Goal: Task Accomplishment & Management: Use online tool/utility

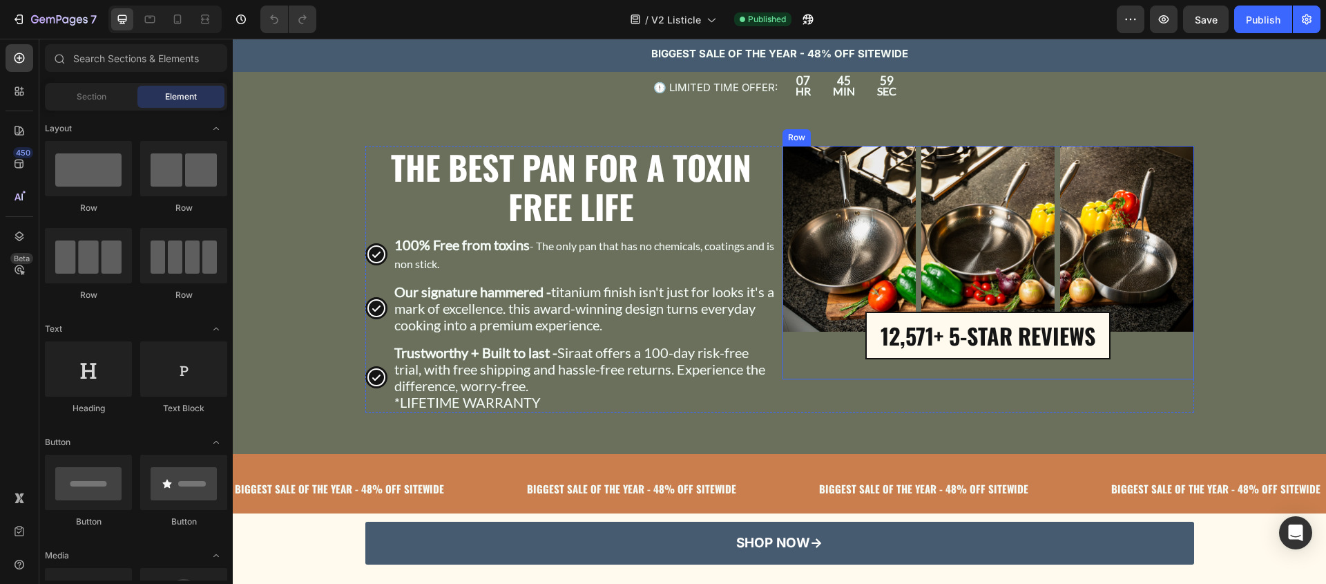
scroll to position [3183, 0]
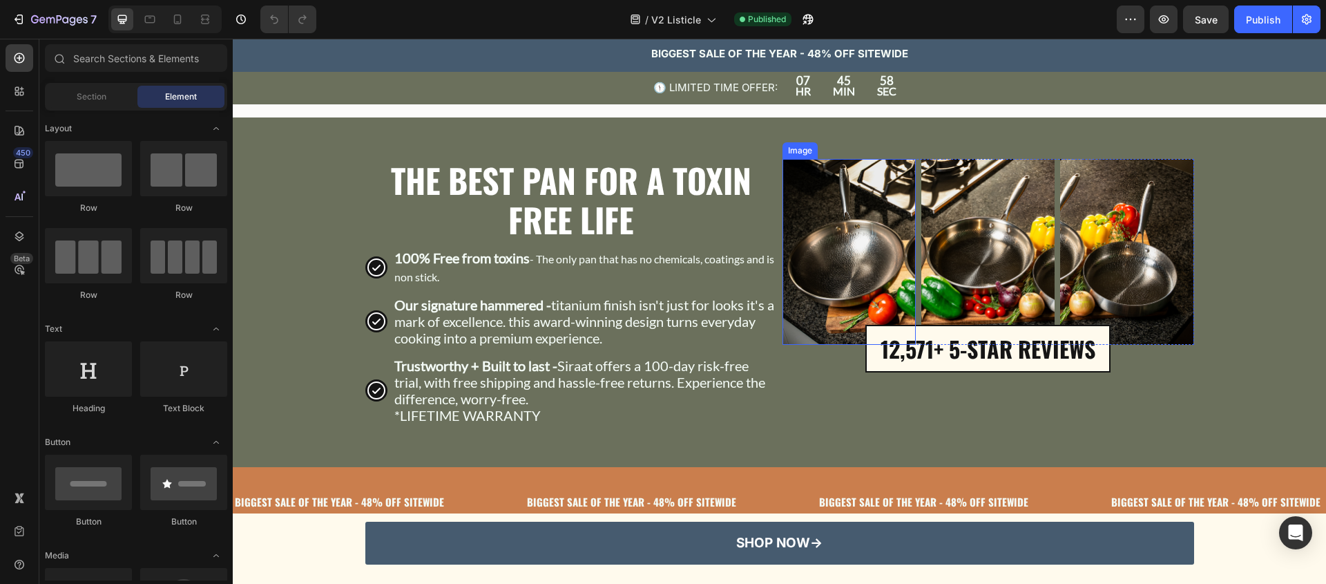
click at [807, 302] on img at bounding box center [849, 251] width 133 height 185
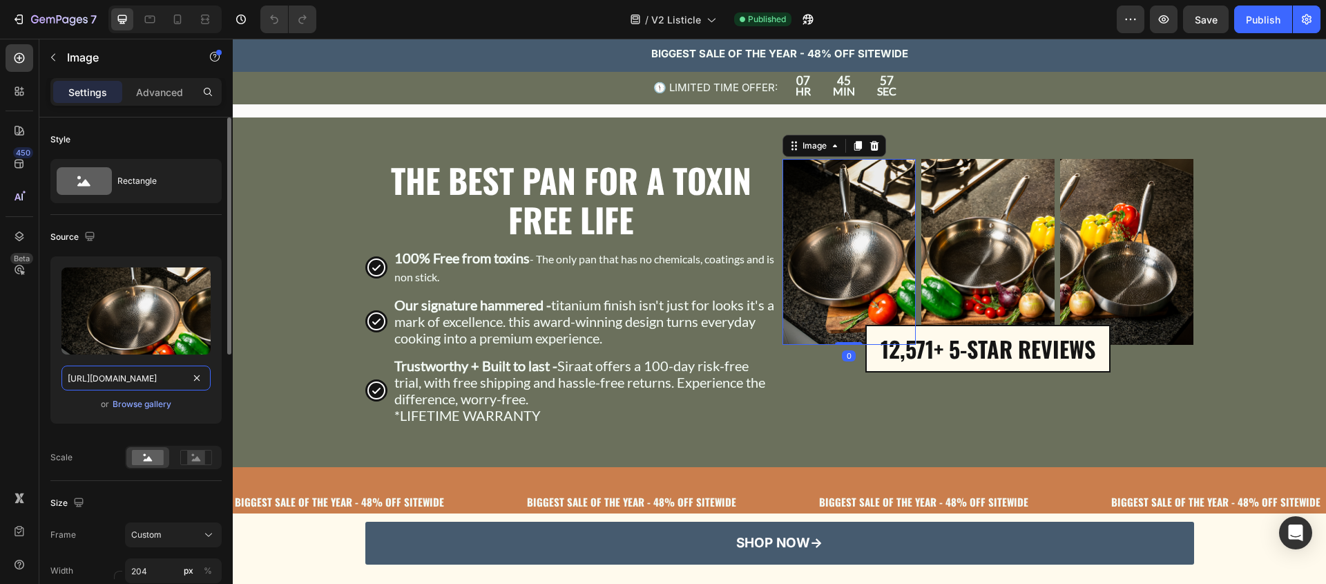
click at [146, 383] on input "[URL][DOMAIN_NAME]" at bounding box center [135, 377] width 149 height 25
paste input "9A0B2035-3CA4-4261-AF4B-4AF165F954BC.jpg?v=1758550803"
type input "[URL][DOMAIN_NAME]"
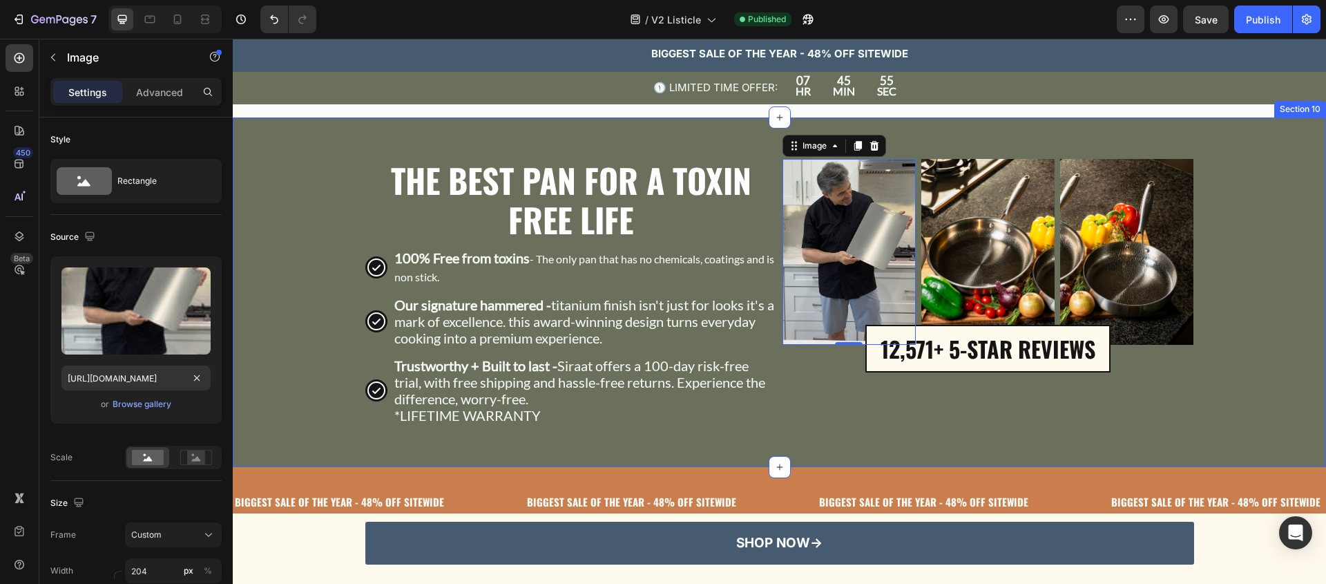
click at [318, 419] on div "THE BEST PAN FOR A TOXIN FREE LIFE Text Block 100% Free from toxins - The only …" at bounding box center [780, 292] width 1094 height 267
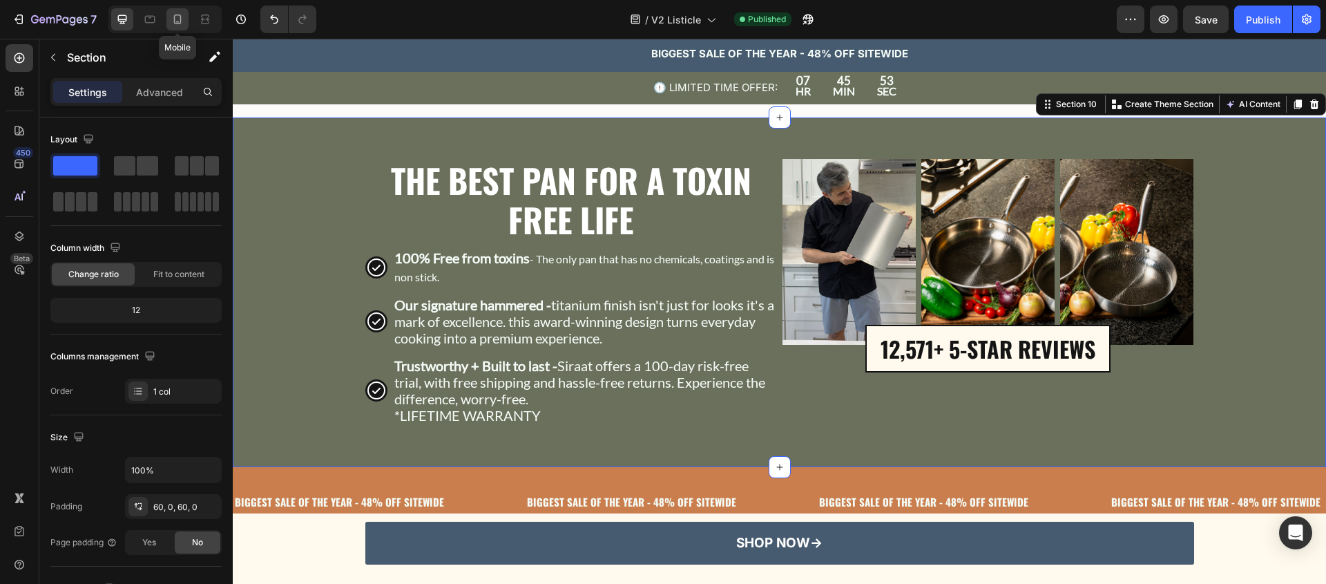
click at [173, 29] on div at bounding box center [177, 19] width 22 height 22
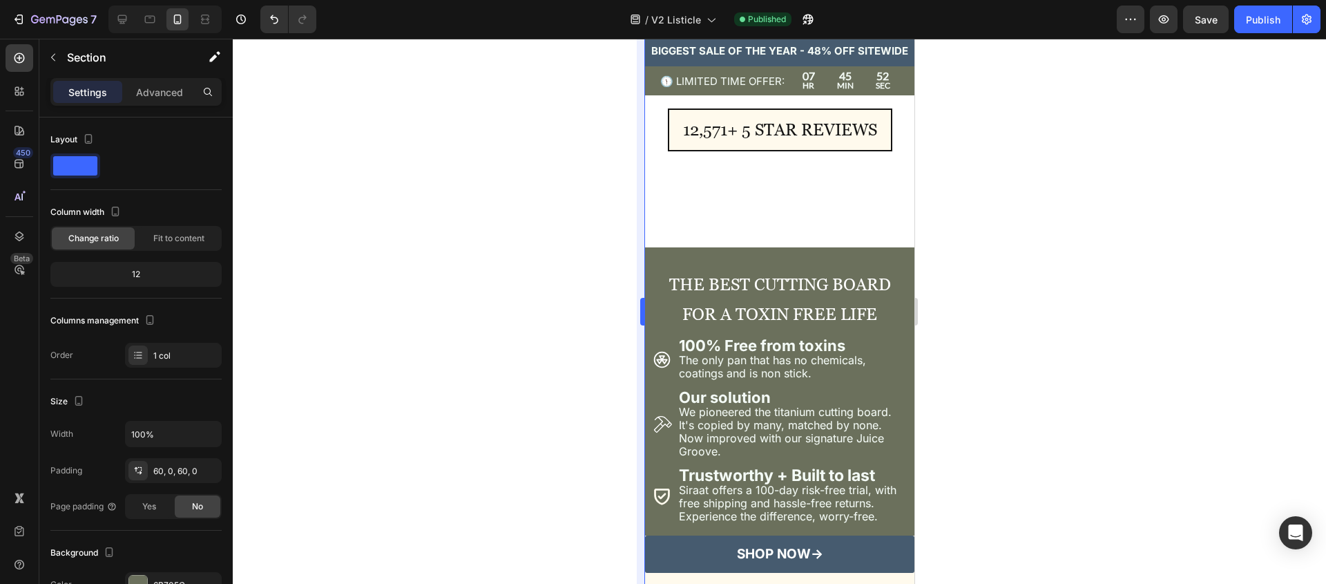
scroll to position [3155, 0]
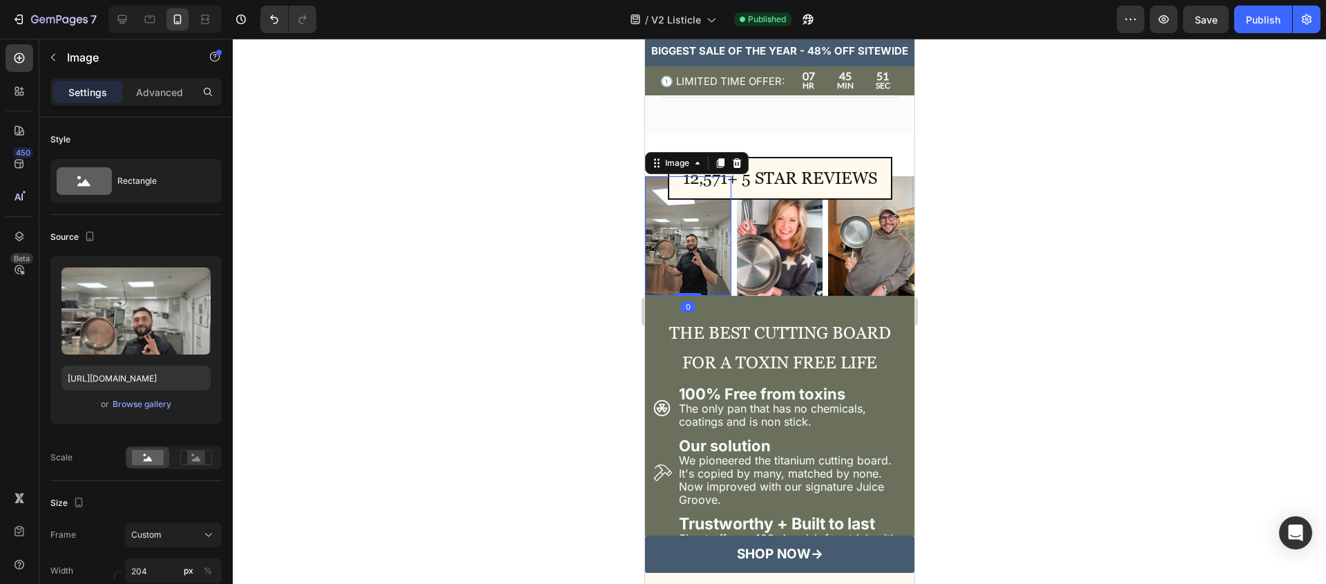
click at [698, 246] on img at bounding box center [688, 236] width 86 height 120
click at [106, 368] on input "[URL][DOMAIN_NAME]" at bounding box center [135, 377] width 149 height 25
paste input "9A0B2035-3CA4-4261-AF4B-4AF165F954BC.jpg?v=1758550803"
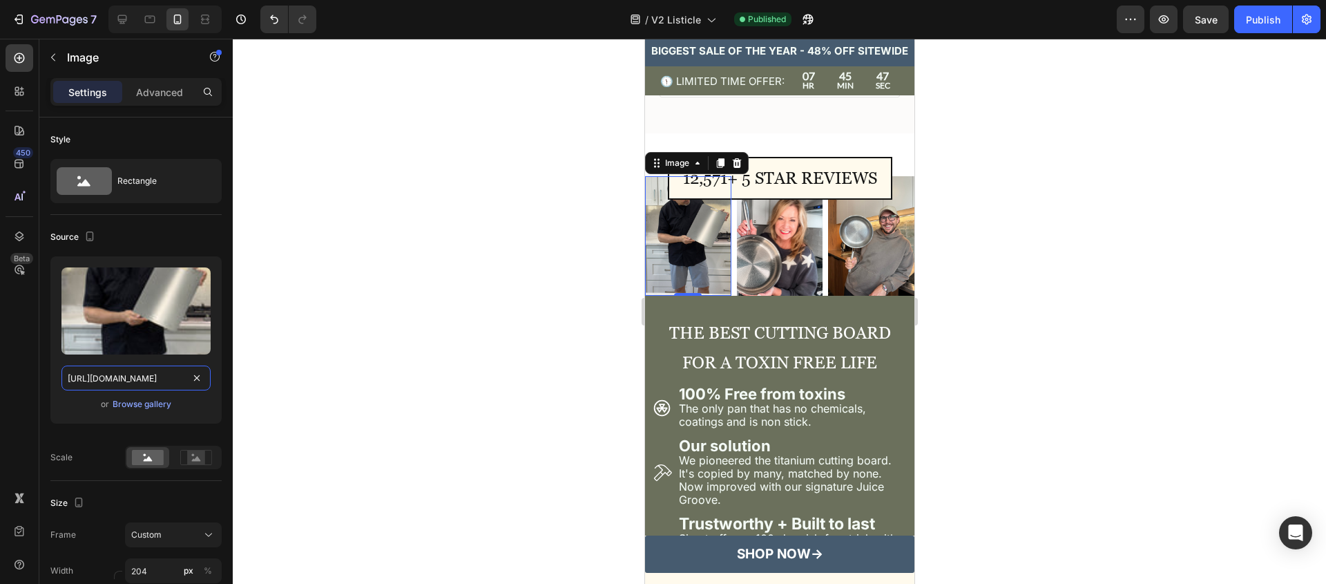
type input "[URL][DOMAIN_NAME]"
click at [523, 309] on div at bounding box center [780, 311] width 1094 height 545
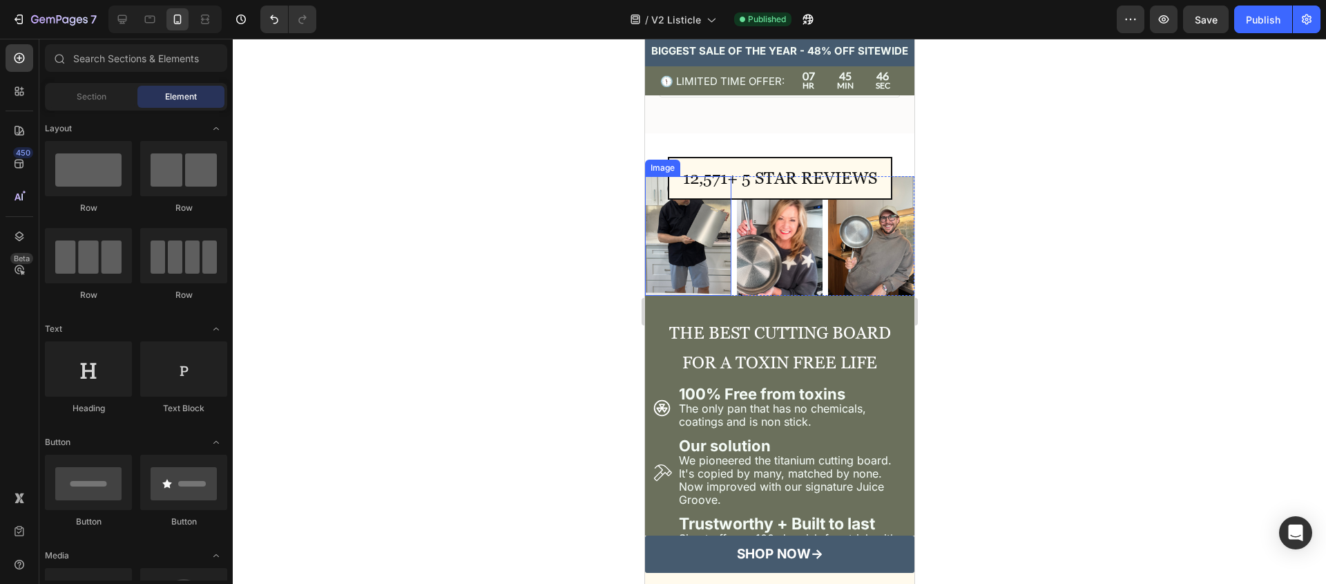
click at [670, 269] on img at bounding box center [688, 236] width 86 height 120
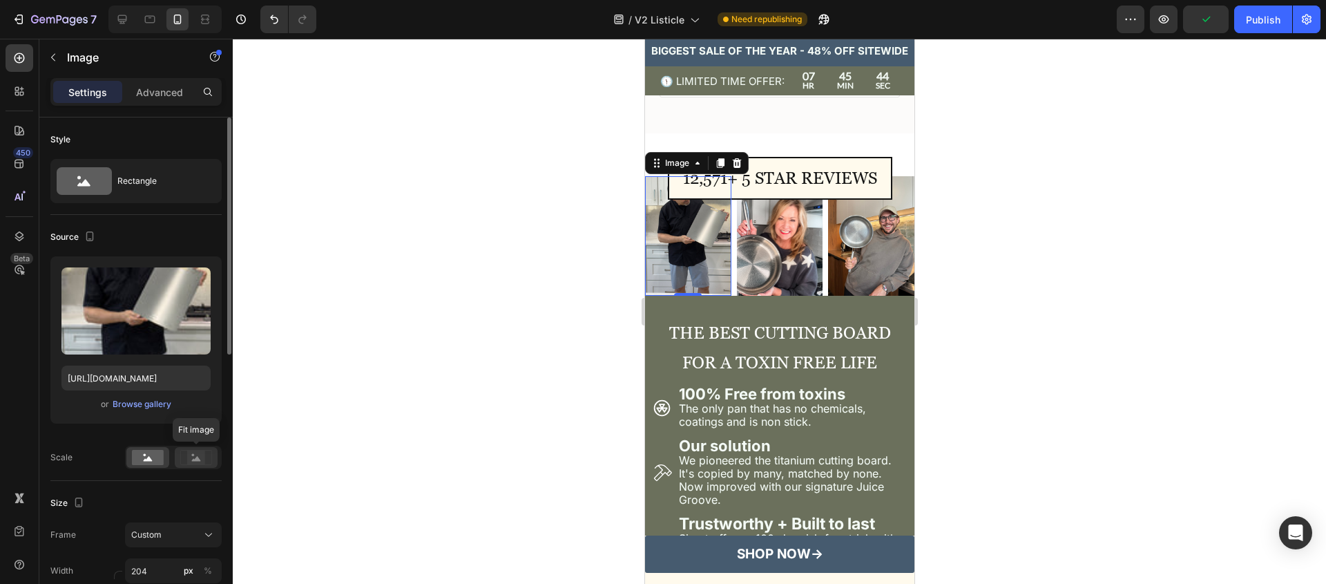
click at [198, 459] on icon at bounding box center [196, 458] width 9 height 5
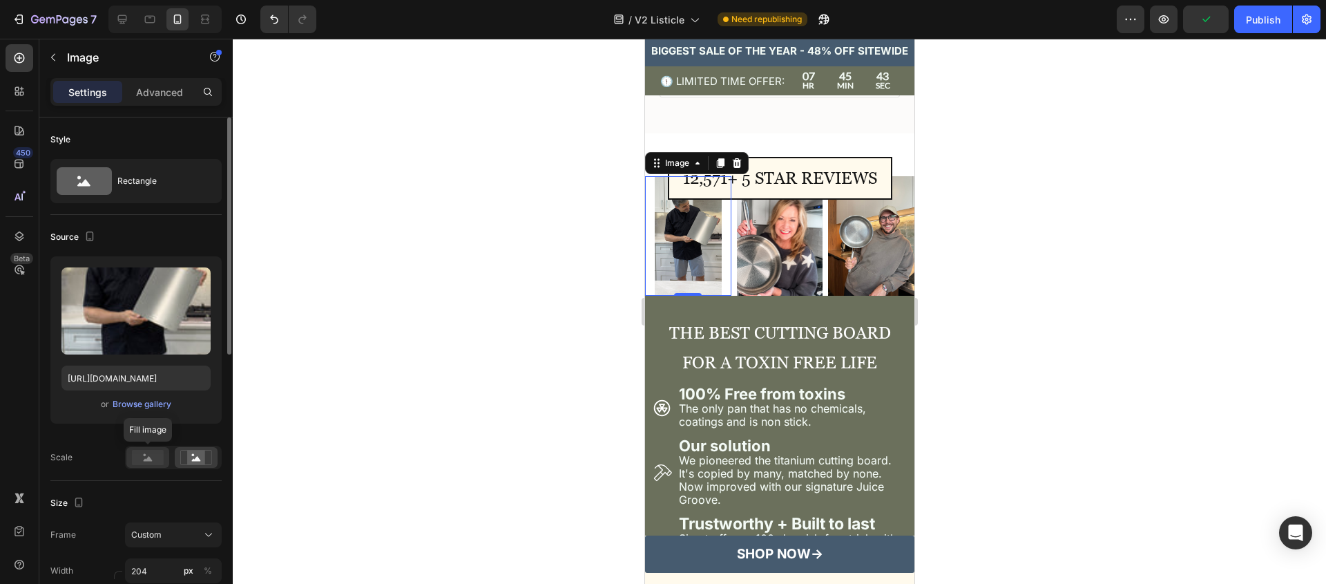
click at [149, 460] on icon at bounding box center [148, 458] width 9 height 5
